Goal: Information Seeking & Learning: Learn about a topic

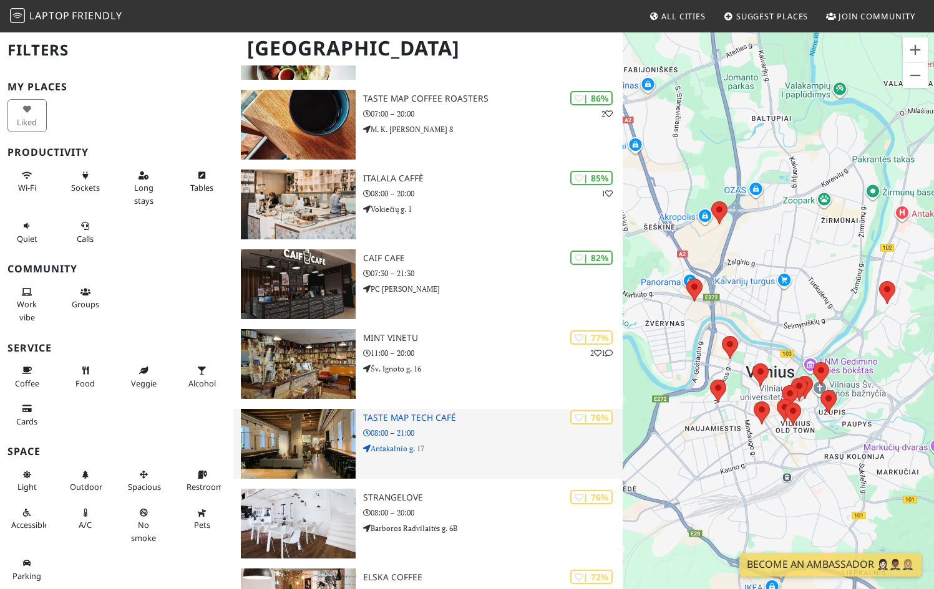
scroll to position [182, 0]
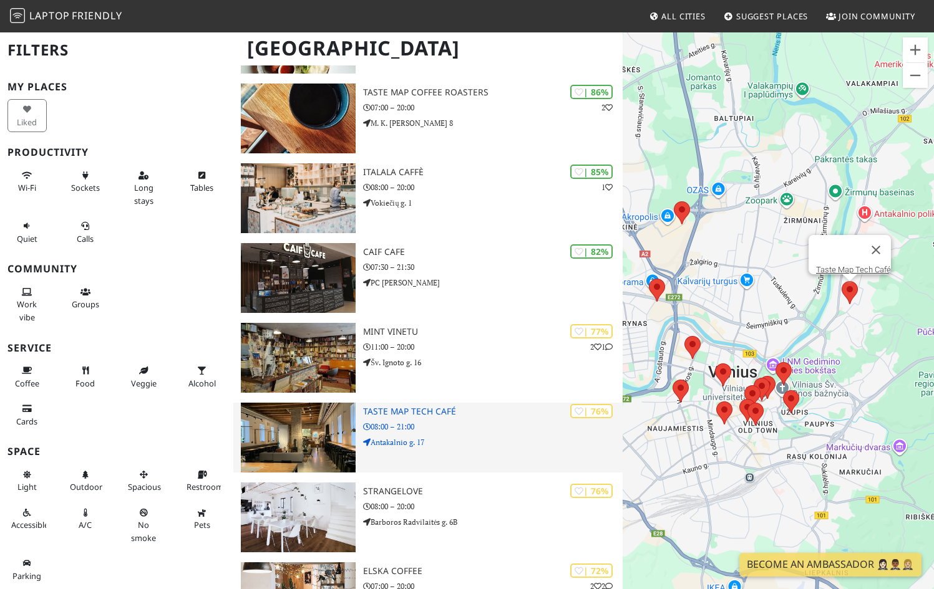
click at [309, 428] on img at bounding box center [298, 438] width 115 height 70
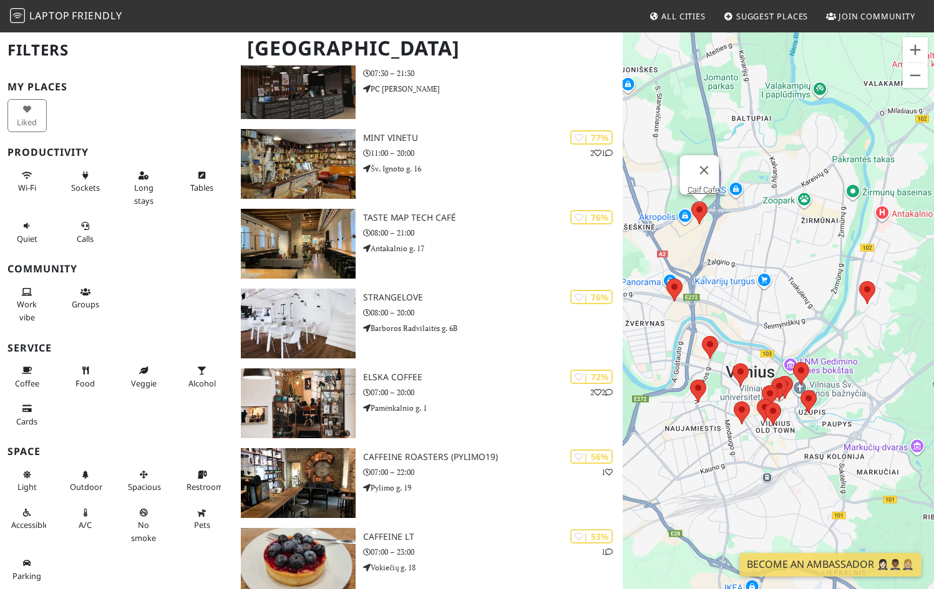
scroll to position [477, 0]
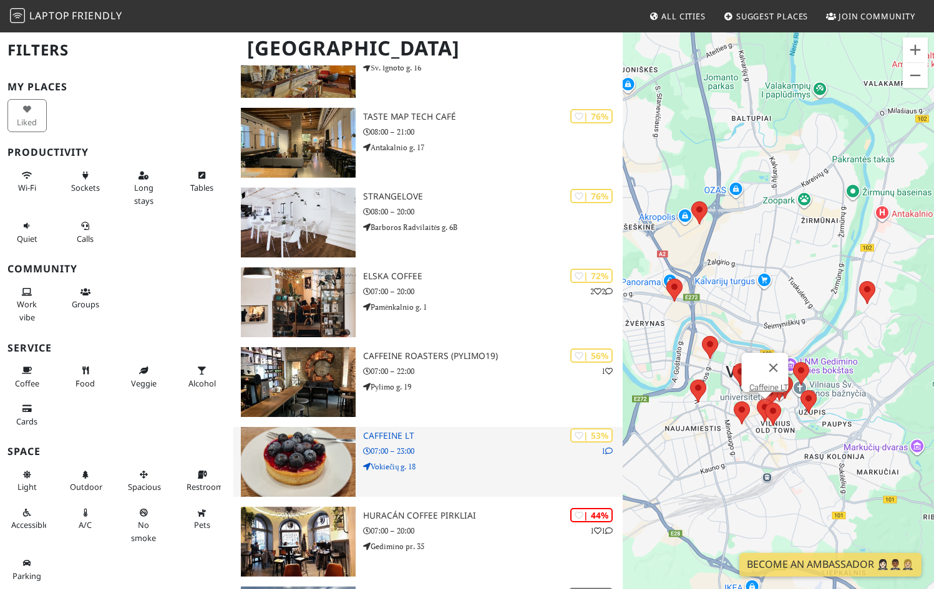
click at [422, 450] on p "07:00 – 23:00" at bounding box center [492, 451] width 259 height 12
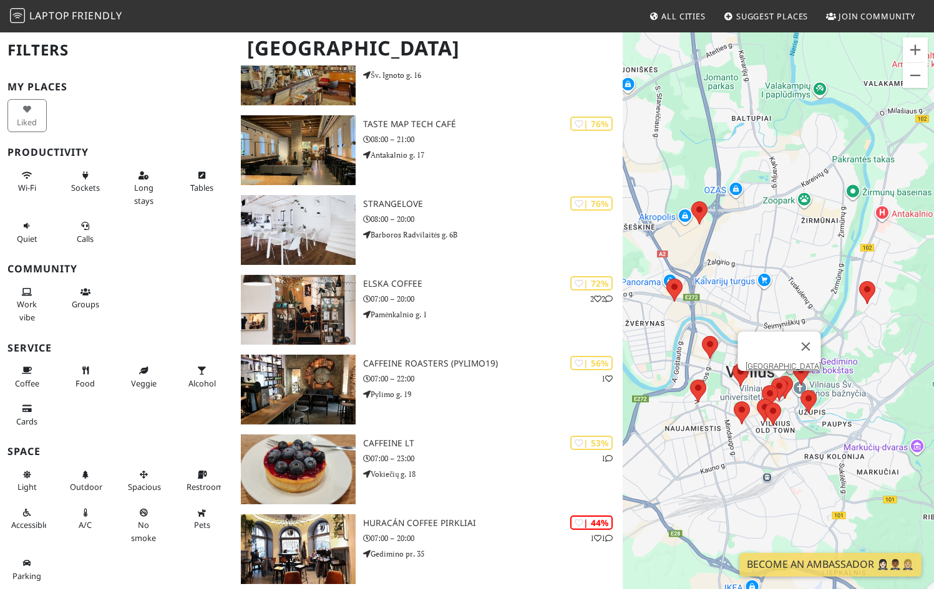
scroll to position [0, 0]
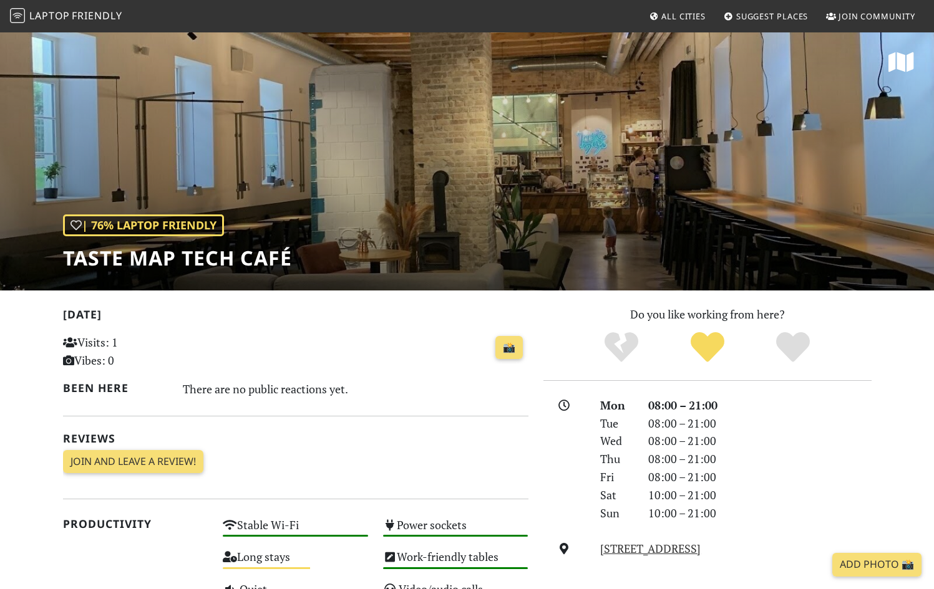
scroll to position [12, 0]
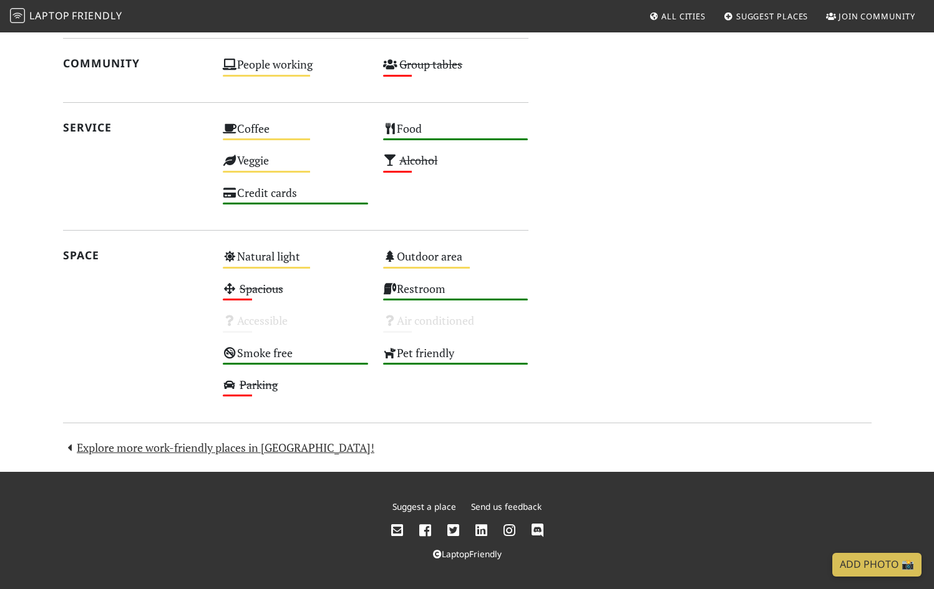
scroll to position [463, 0]
